Goal: Task Accomplishment & Management: Manage account settings

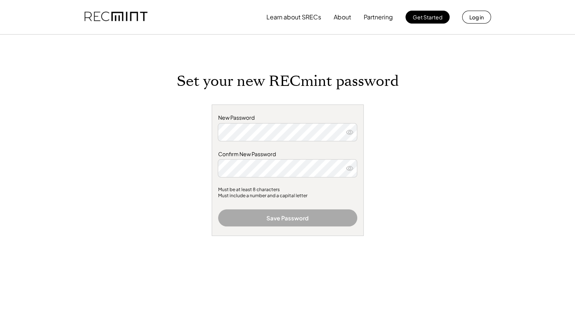
click at [439, 158] on div "Set your new RECmint password New Password Confirm New Password Must be at leas…" at bounding box center [288, 210] width 304 height 274
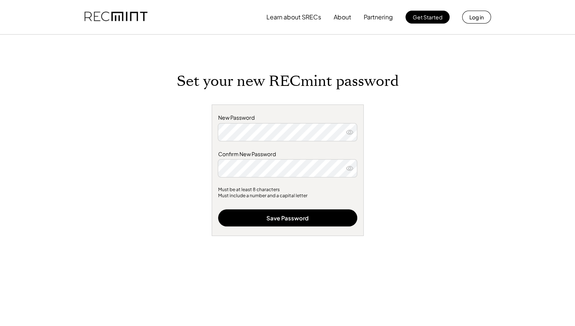
click at [520, 213] on div "Learn about SRECs About Partnering Get Started Log in Set your new RECmint pass…" at bounding box center [287, 235] width 575 height 471
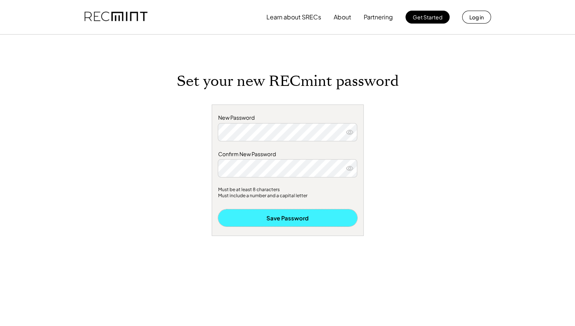
click at [316, 217] on button "Save Password" at bounding box center [287, 217] width 139 height 17
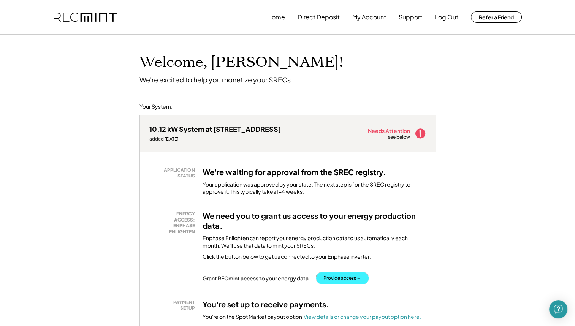
click at [347, 277] on button "Provide access →" at bounding box center [342, 278] width 52 height 12
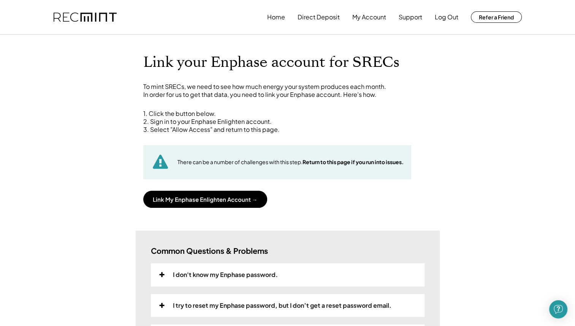
scroll to position [38, 0]
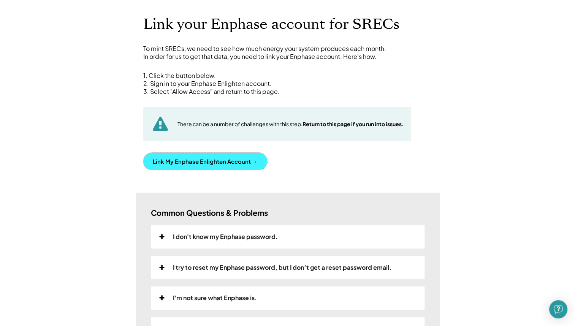
click at [211, 157] on button "Link My Enphase Enlighten Account →" at bounding box center [205, 161] width 124 height 17
click at [222, 159] on button "Link My Enphase Enlighten Account →" at bounding box center [205, 161] width 124 height 17
click at [213, 163] on button "Link My Enphase Enlighten Account →" at bounding box center [205, 161] width 124 height 17
